Goal: Navigation & Orientation: Find specific page/section

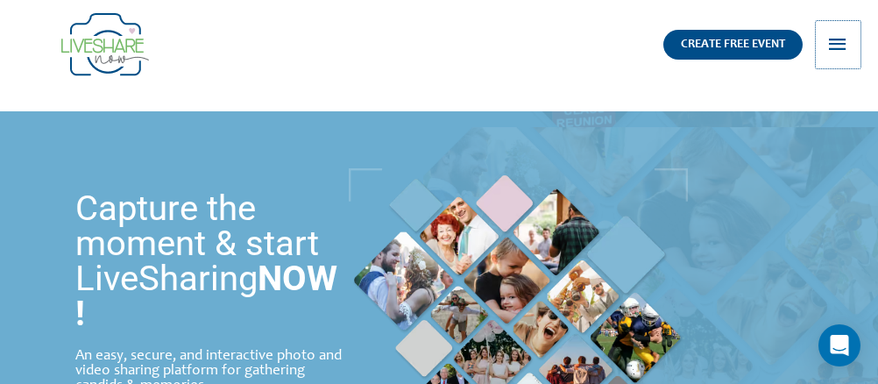
click at [832, 43] on span "button" at bounding box center [837, 44] width 23 height 47
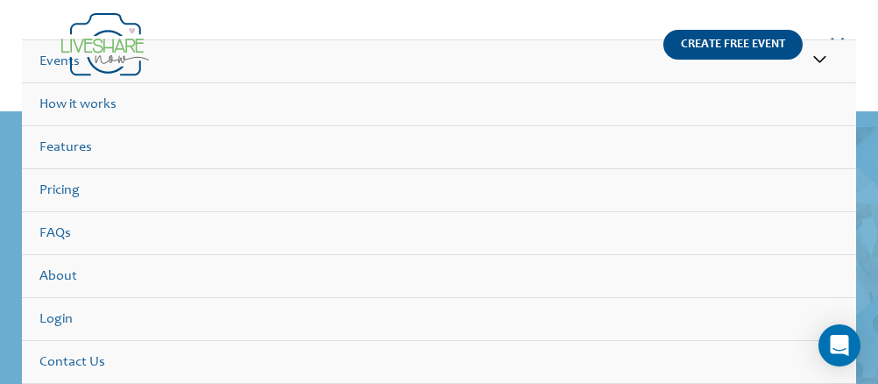
click at [378, 82] on link "Events" at bounding box center [439, 61] width 834 height 43
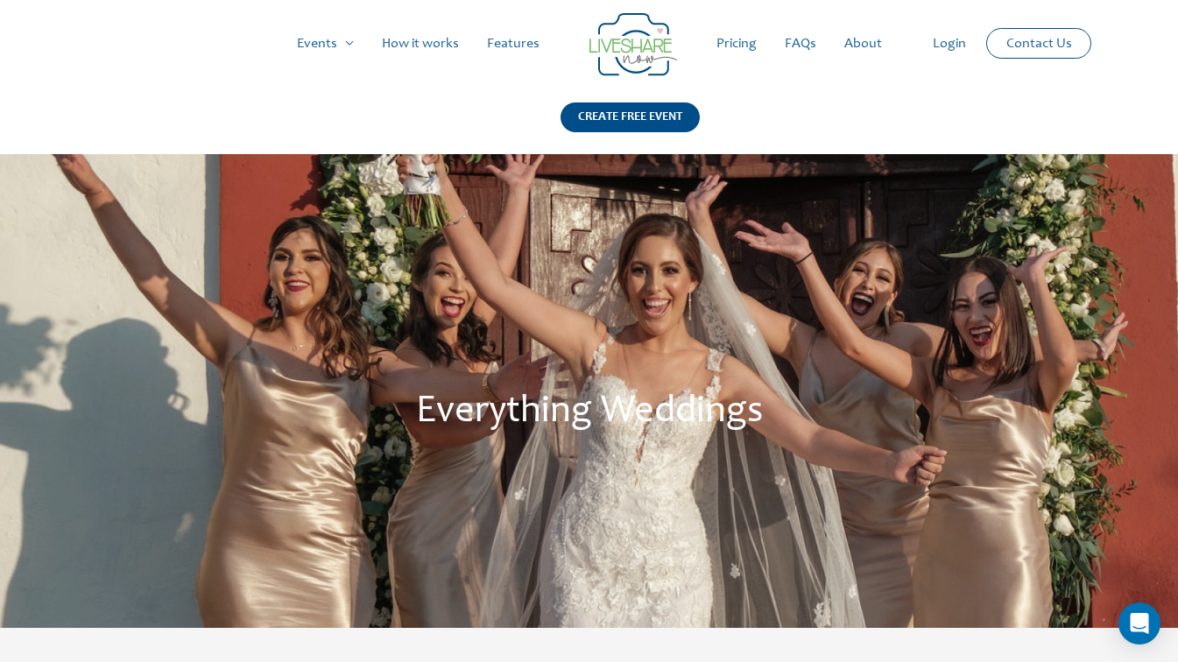
click at [877, 45] on link "Login" at bounding box center [949, 44] width 61 height 56
click at [413, 40] on link "How it works" at bounding box center [420, 44] width 105 height 56
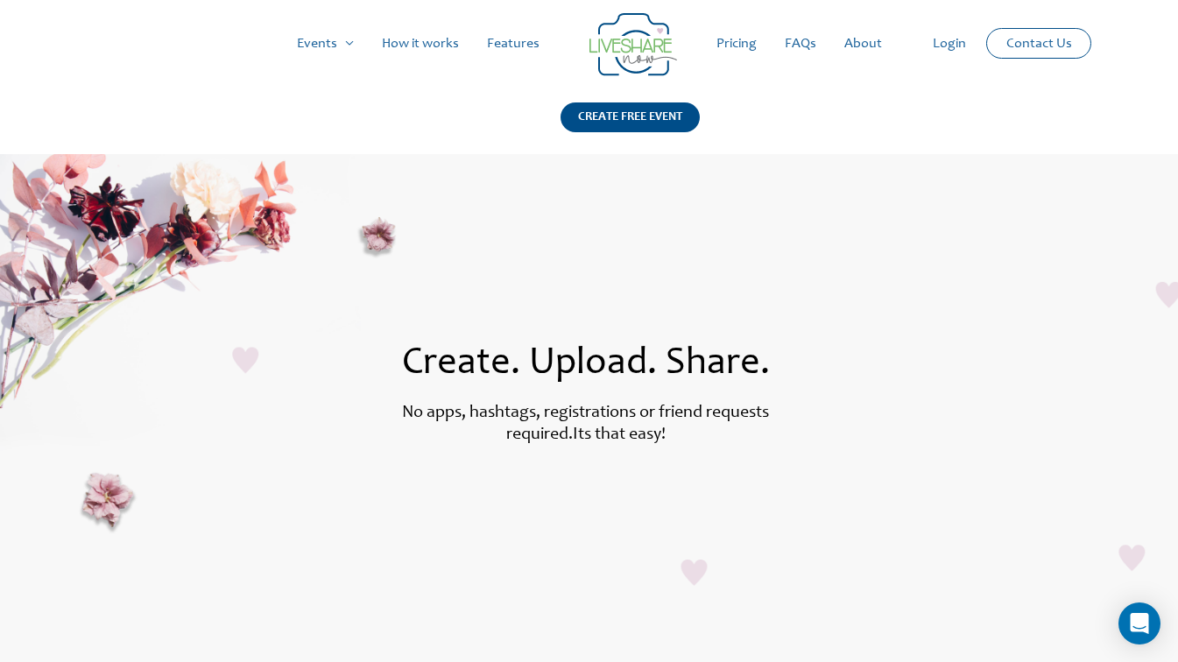
click at [522, 41] on link "Features" at bounding box center [513, 44] width 81 height 56
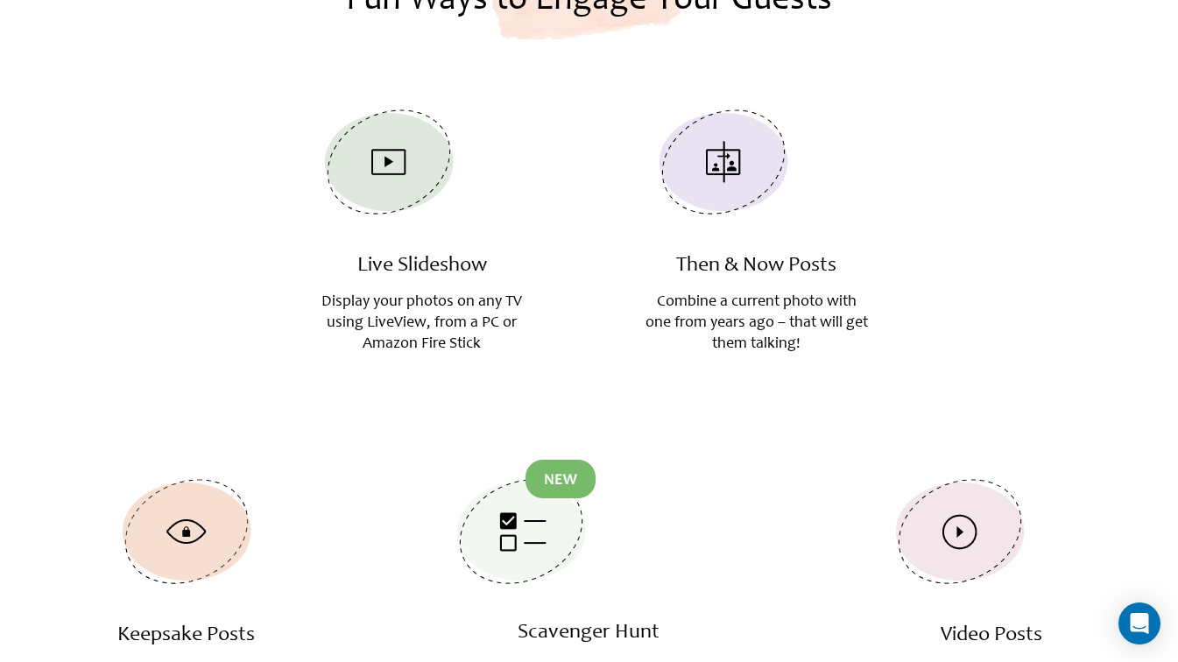
scroll to position [2015, 0]
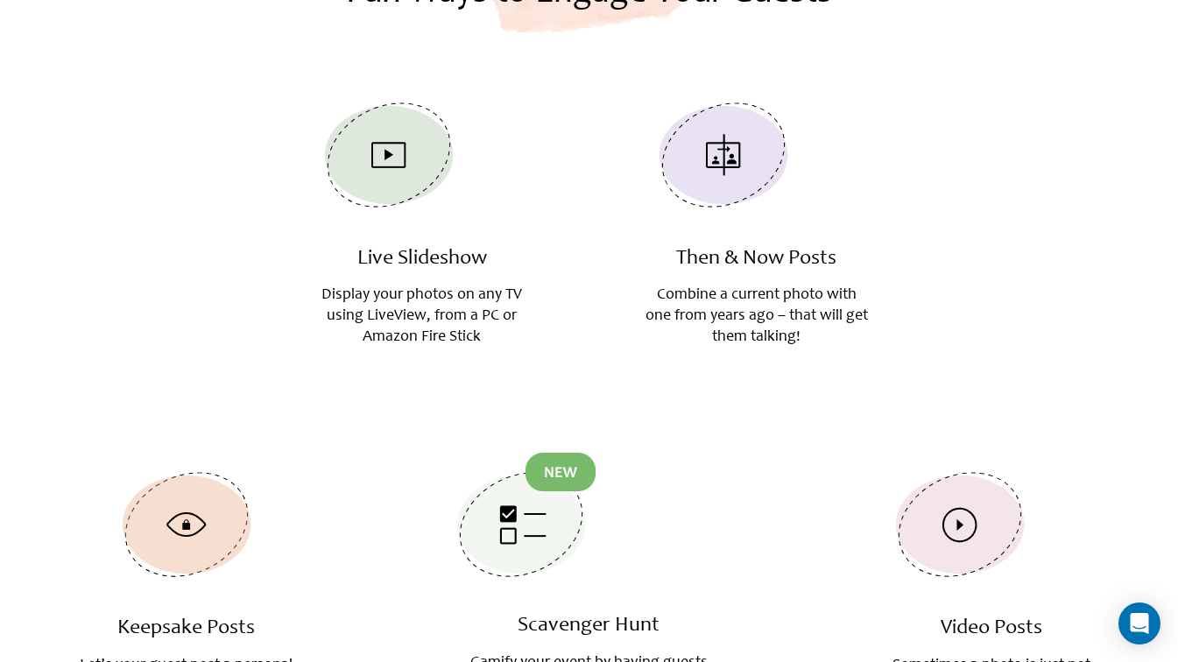
click at [432, 304] on p "Display your photos on any TV using LiveView, from a PC or Amazon Fire Stick" at bounding box center [421, 316] width 223 height 63
click at [413, 176] on img at bounding box center [389, 155] width 158 height 145
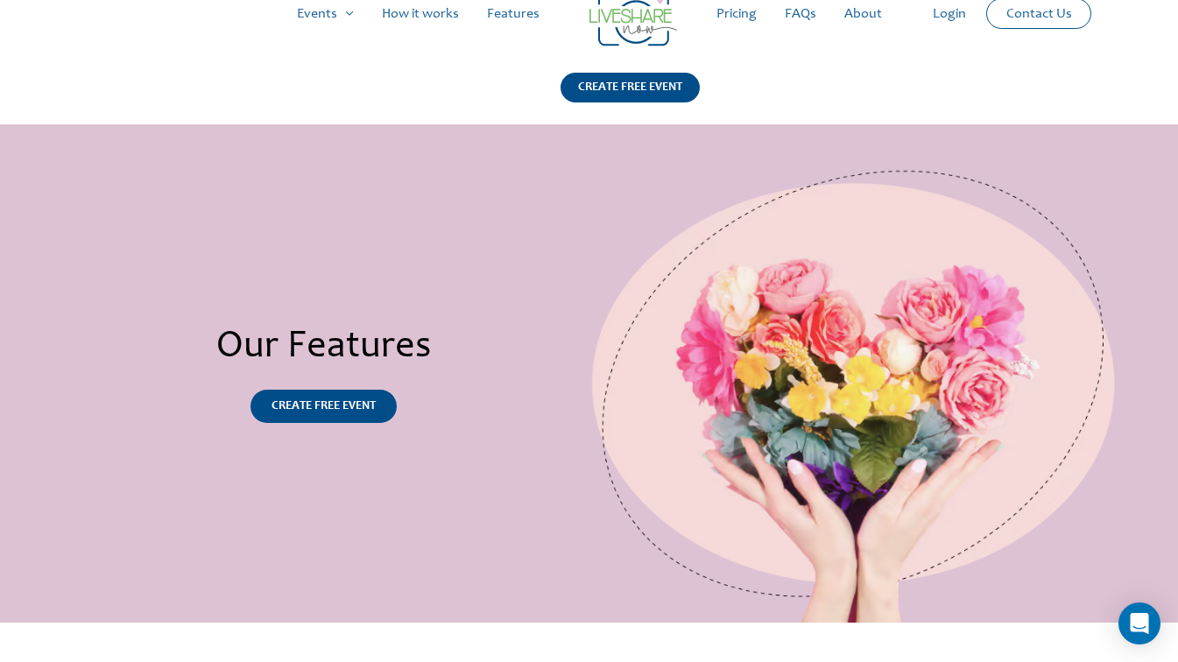
scroll to position [0, 0]
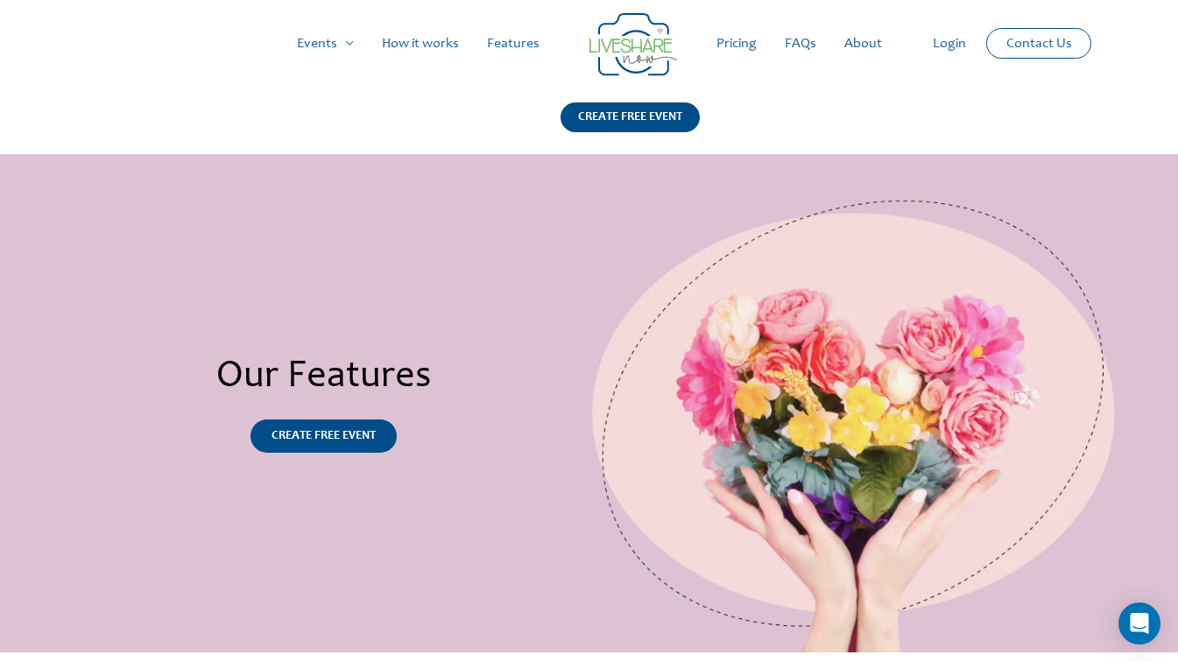
click at [938, 47] on link "Login" at bounding box center [949, 44] width 61 height 56
